Goal: Transaction & Acquisition: Purchase product/service

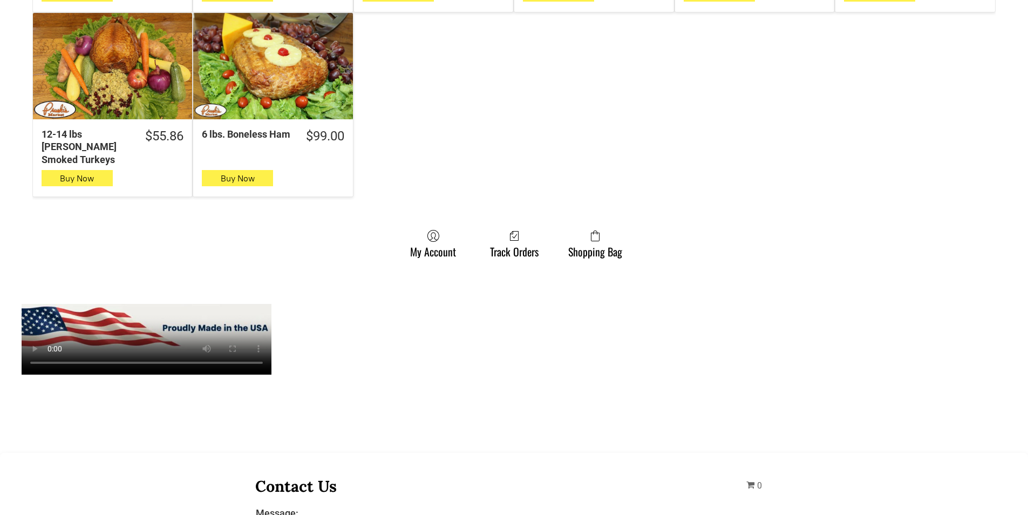
scroll to position [809, 0]
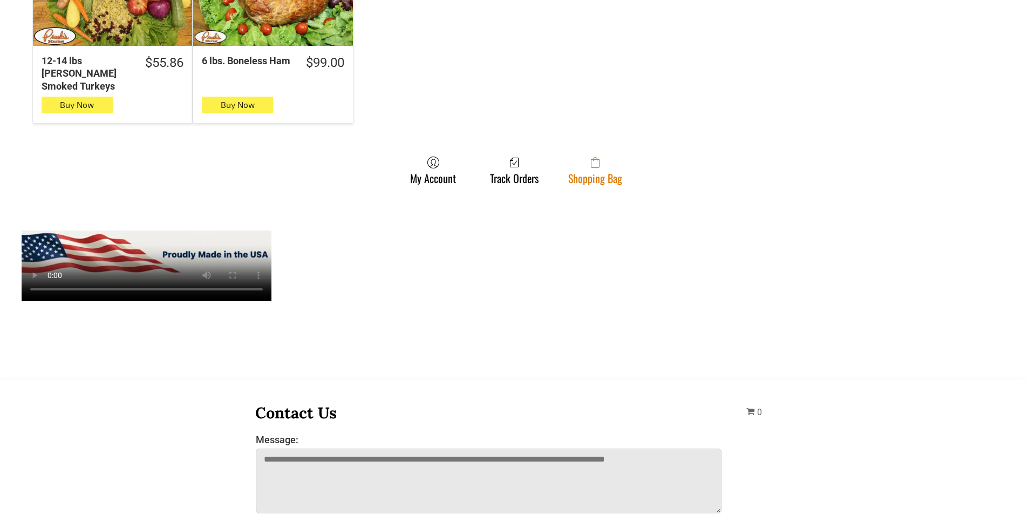
click at [620, 171] on link "Shopping Bag" at bounding box center [595, 170] width 65 height 29
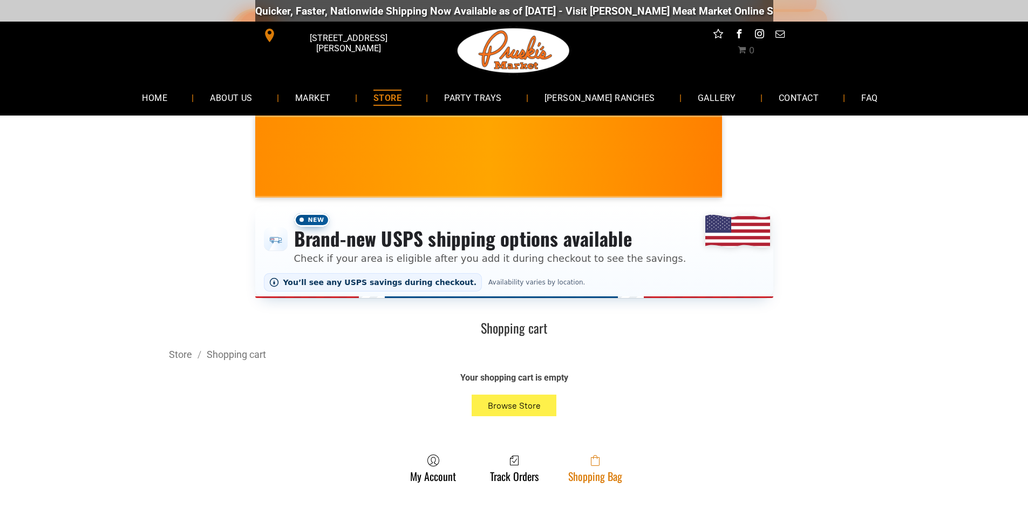
click at [567, 468] on link "Shopping Bag" at bounding box center [595, 468] width 65 height 29
click at [586, 479] on link "Shopping Bag" at bounding box center [595, 468] width 65 height 29
click at [620, 478] on link "Shopping Bag" at bounding box center [595, 468] width 65 height 29
